Goal: Task Accomplishment & Management: Use online tool/utility

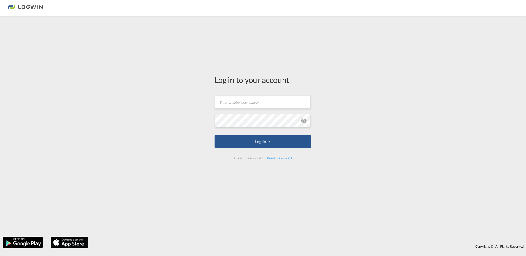
click at [246, 110] on form "Email field is required Password field is required Log In Forgot Password? Rese…" at bounding box center [262, 127] width 97 height 75
click at [235, 103] on input "text" at bounding box center [262, 102] width 95 height 13
type input "[EMAIL_ADDRESS][PERSON_NAME][DOMAIN_NAME]"
click at [214, 135] on button "Log In" at bounding box center [262, 141] width 97 height 13
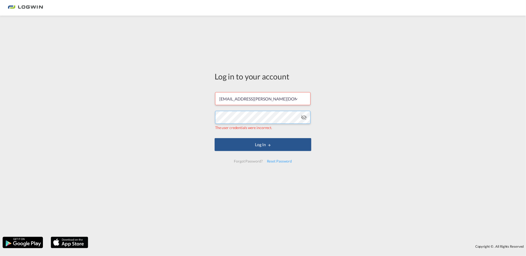
click at [214, 138] on button "Log In" at bounding box center [262, 144] width 97 height 13
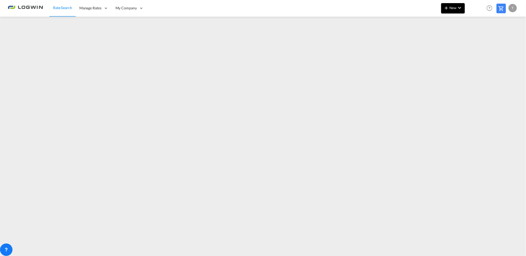
click at [446, 7] on md-icon "icon-plus 400-fg" at bounding box center [446, 8] width 6 height 6
click at [477, 39] on span "Ratesheet" at bounding box center [475, 39] width 6 height 10
